Goal: Transaction & Acquisition: Register for event/course

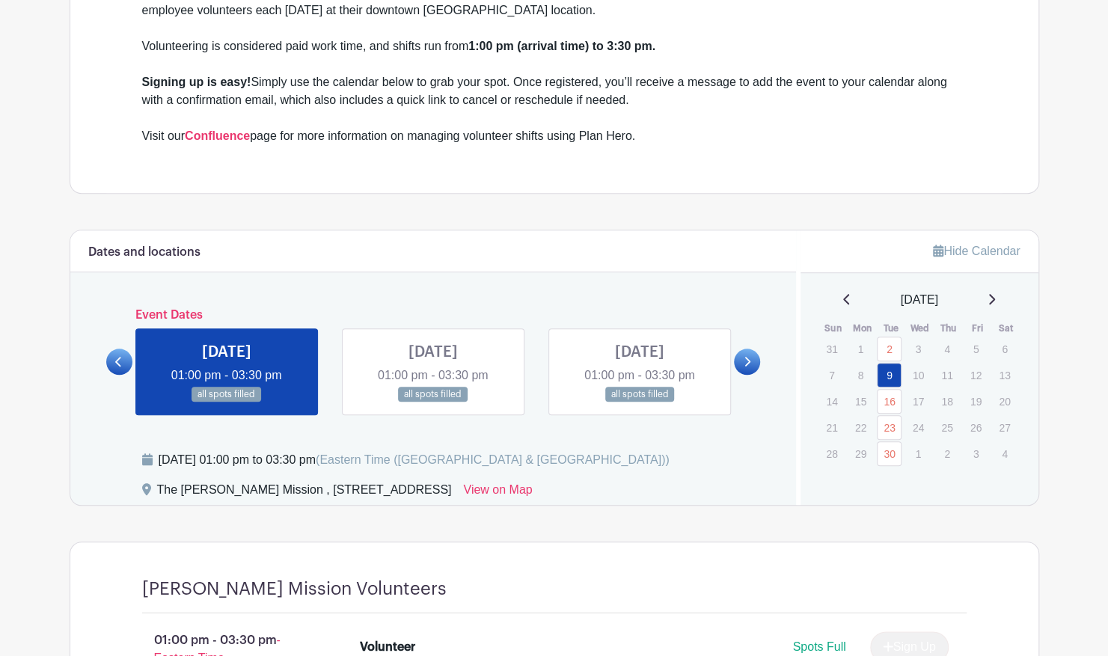
scroll to position [625, 0]
click at [752, 359] on link at bounding box center [747, 361] width 26 height 26
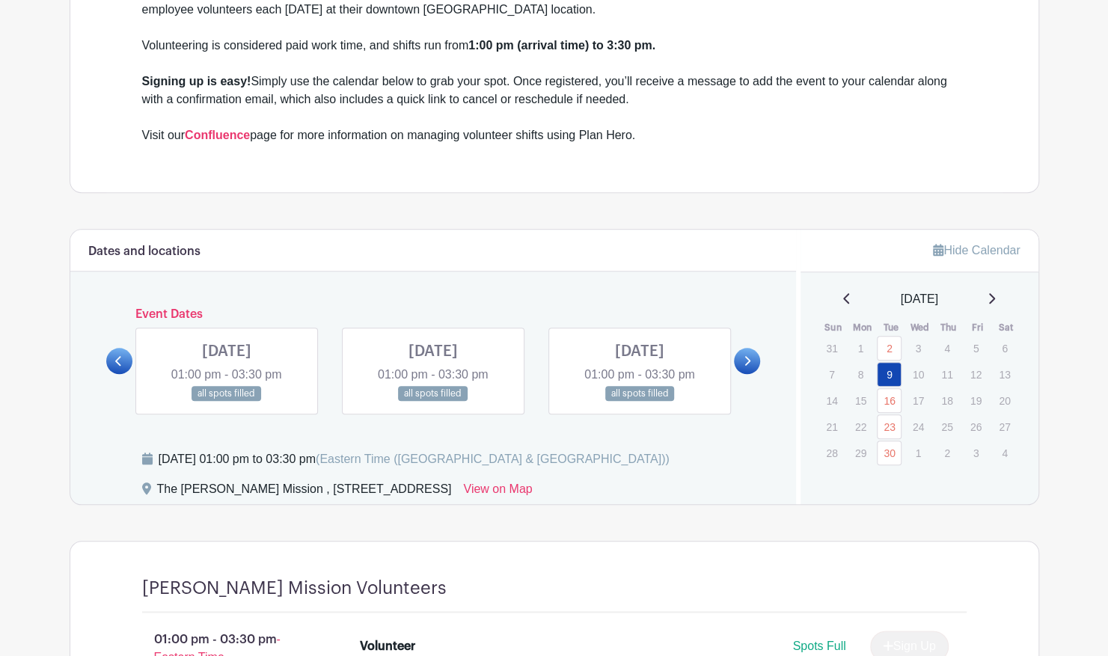
click at [752, 359] on link at bounding box center [747, 361] width 26 height 26
click at [742, 361] on link at bounding box center [747, 361] width 26 height 26
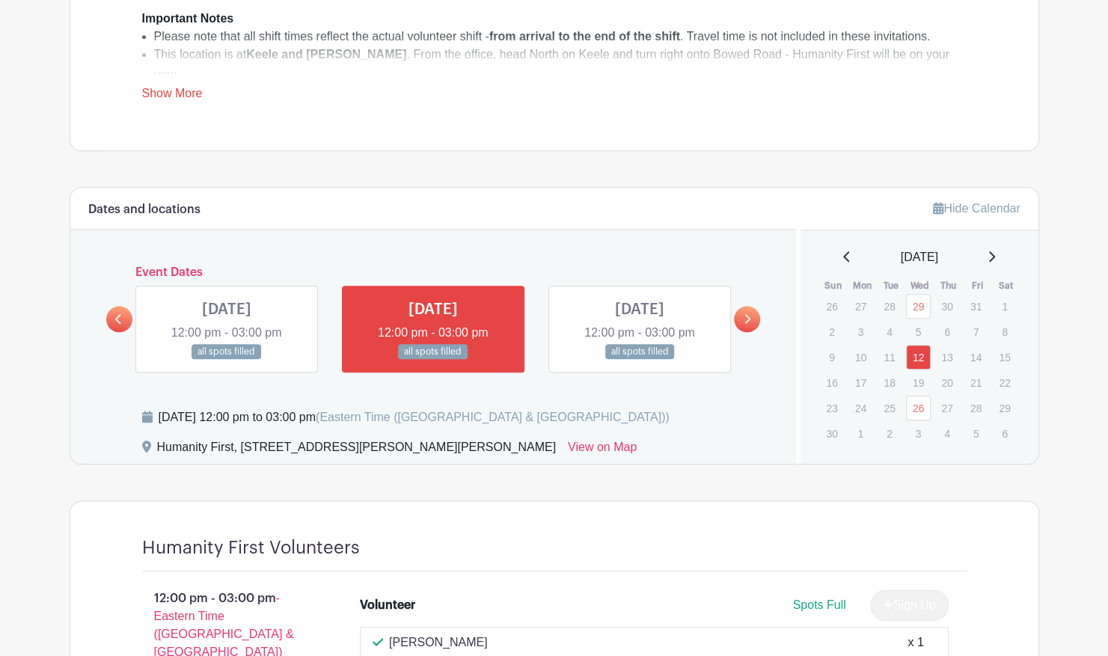
scroll to position [768, 0]
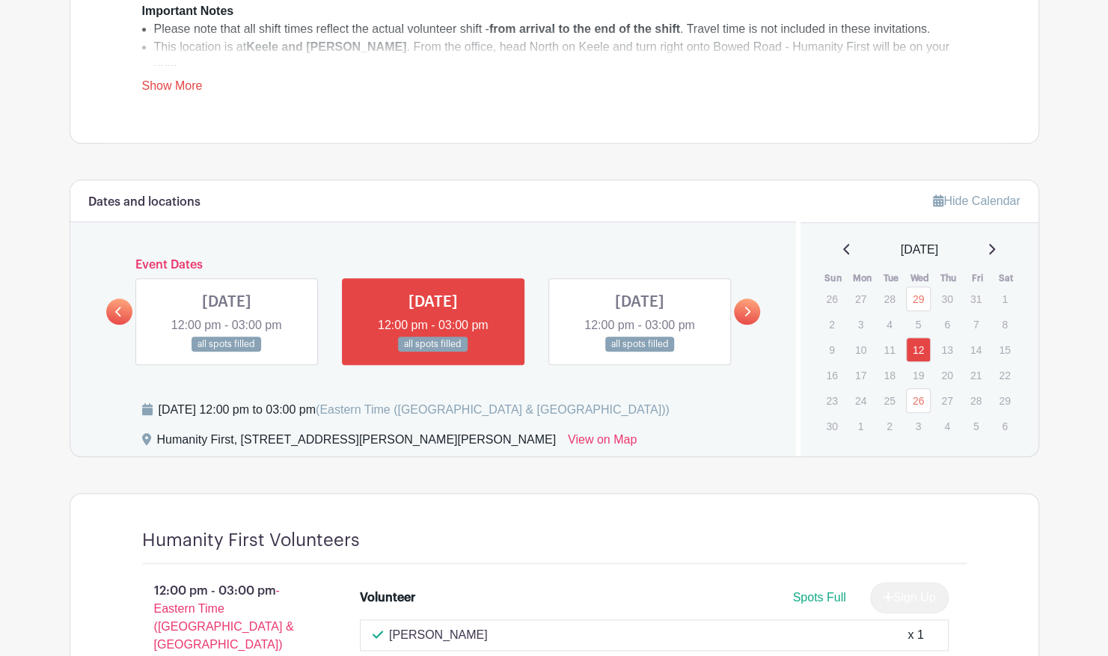
click at [750, 308] on icon at bounding box center [748, 312] width 6 height 10
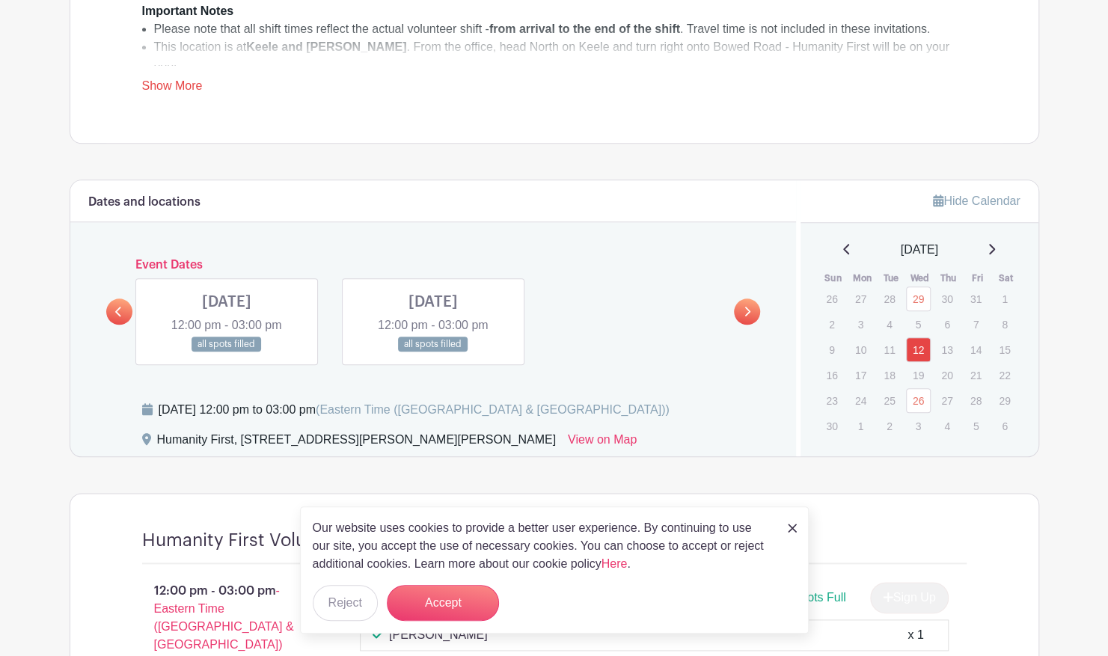
click at [750, 308] on link at bounding box center [747, 312] width 26 height 26
click at [432, 603] on button "Accept" at bounding box center [443, 603] width 112 height 36
